Goal: Information Seeking & Learning: Learn about a topic

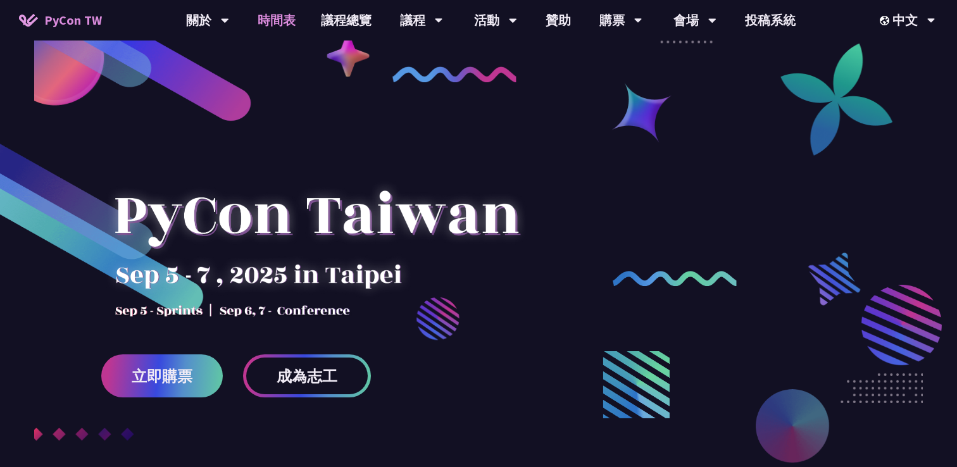
click at [268, 18] on link "時間表" at bounding box center [276, 20] width 63 height 41
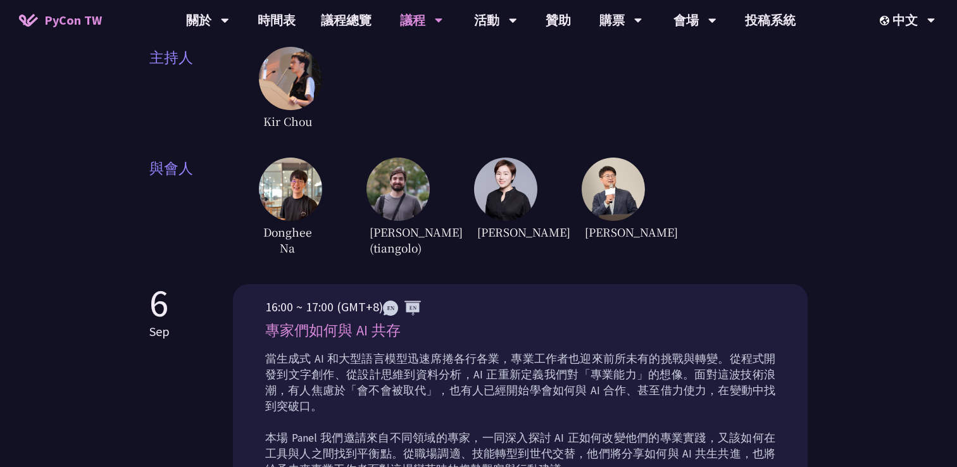
scroll to position [215, 0]
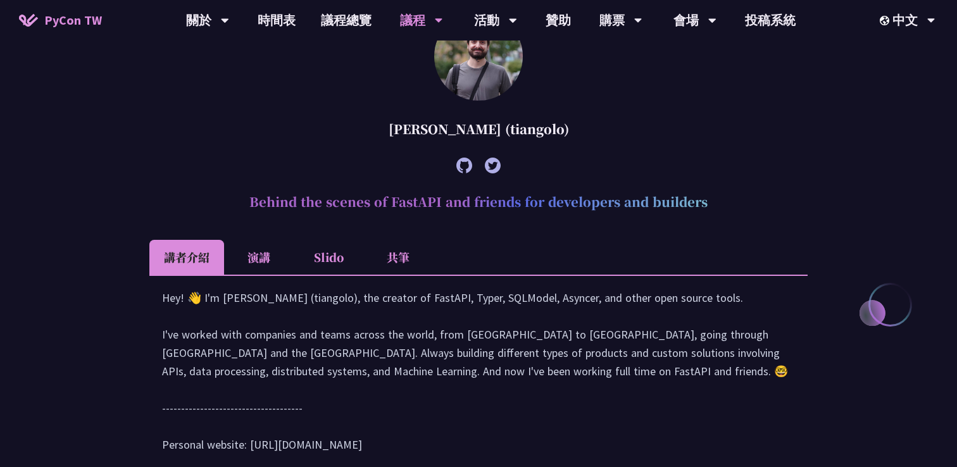
scroll to position [385, 0]
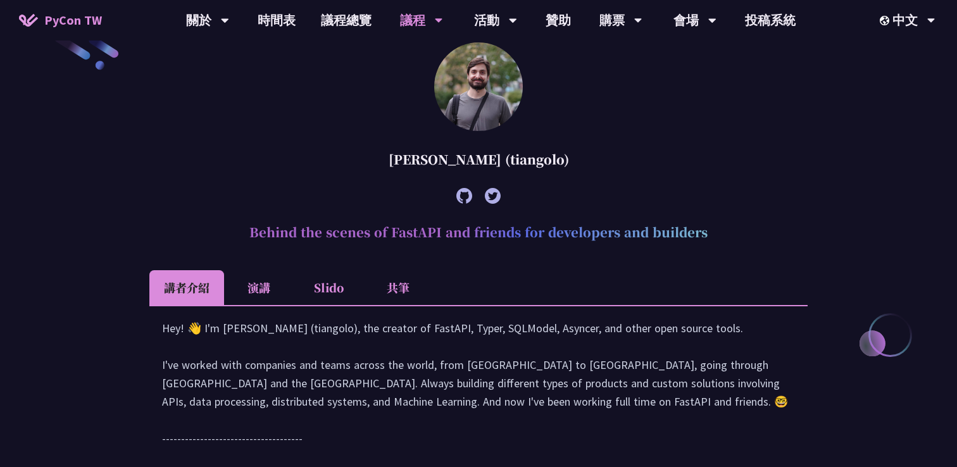
click at [560, 233] on h2 "Behind the scenes of FastAPI and friends for developers and builders" at bounding box center [478, 232] width 658 height 38
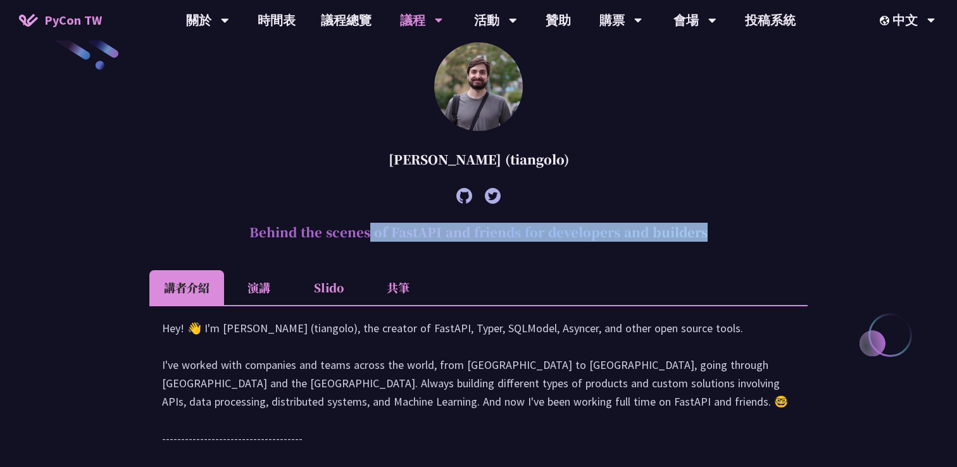
click at [560, 233] on h2 "Behind the scenes of FastAPI and friends for developers and builders" at bounding box center [478, 232] width 658 height 38
click at [551, 242] on div at bounding box center [551, 242] width 0 height 0
click at [263, 238] on h2 "Behind the scenes of FastAPI and friends for developers and builders" at bounding box center [478, 232] width 658 height 38
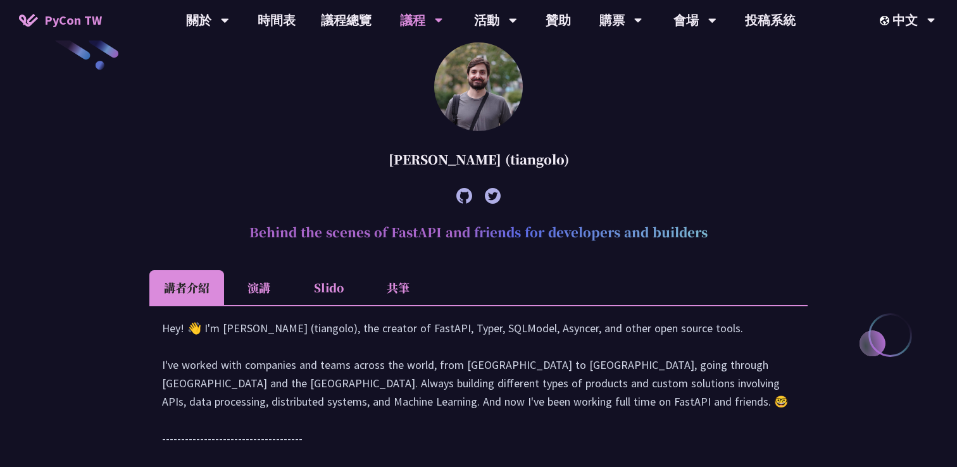
click at [335, 278] on li "Slido" at bounding box center [329, 287] width 70 height 35
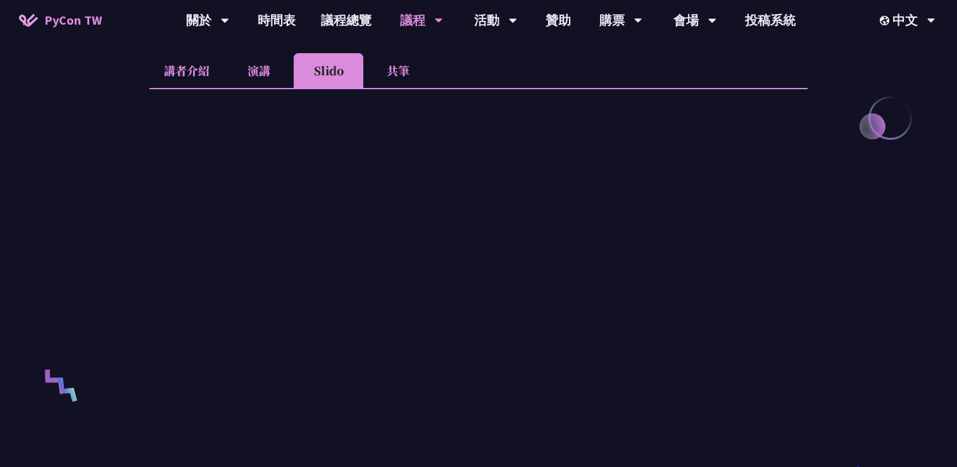
scroll to position [598, 0]
click at [401, 76] on li "共筆" at bounding box center [398, 74] width 70 height 35
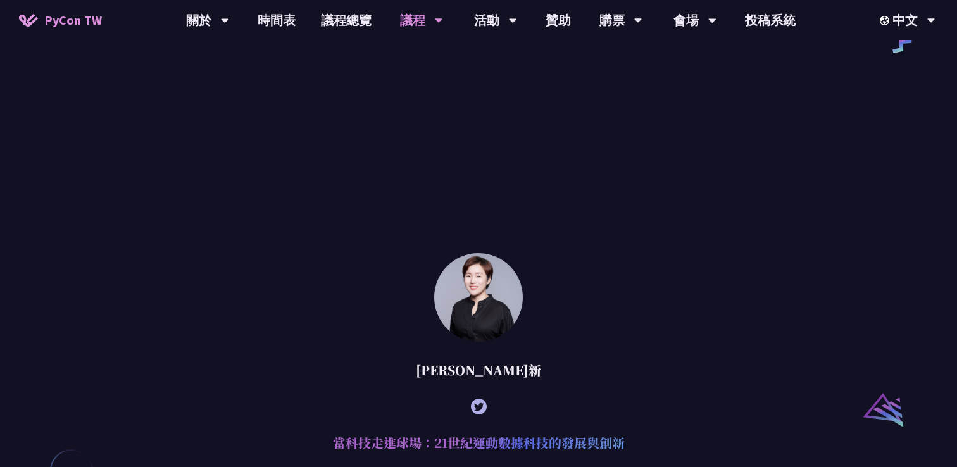
scroll to position [927, 0]
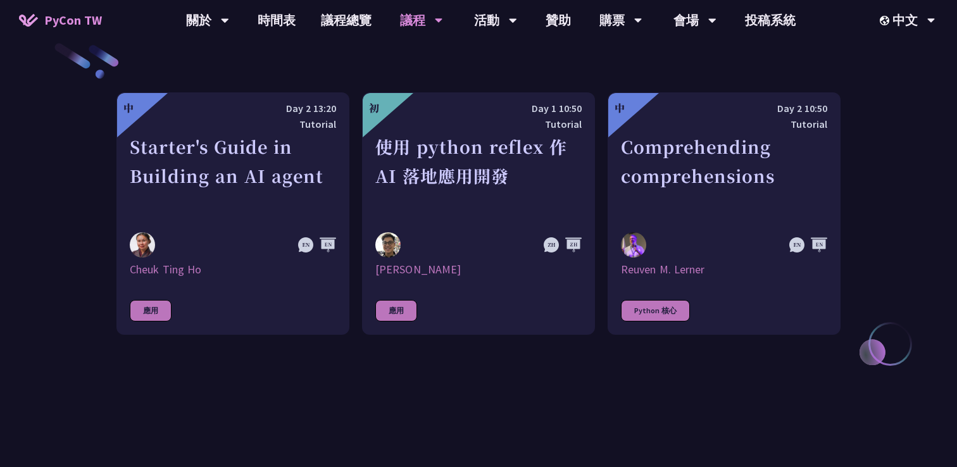
scroll to position [449, 0]
